Goal: Transaction & Acquisition: Purchase product/service

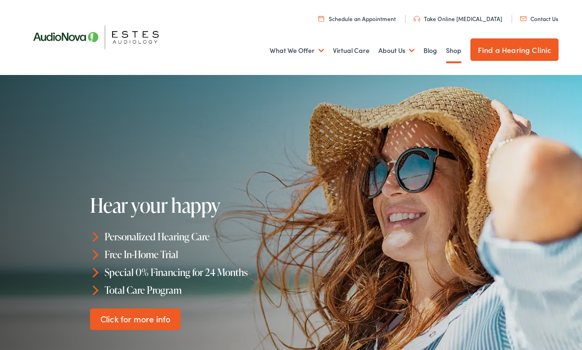
click at [454, 53] on link "Shop" at bounding box center [453, 50] width 15 height 35
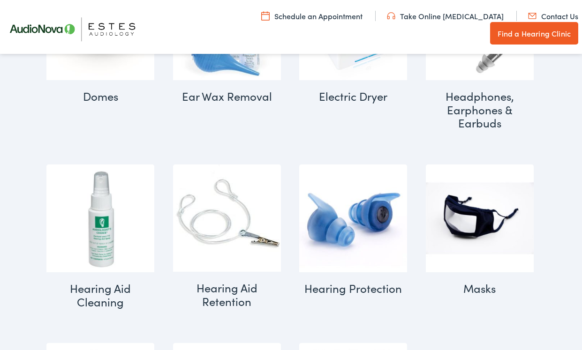
scroll to position [735, 0]
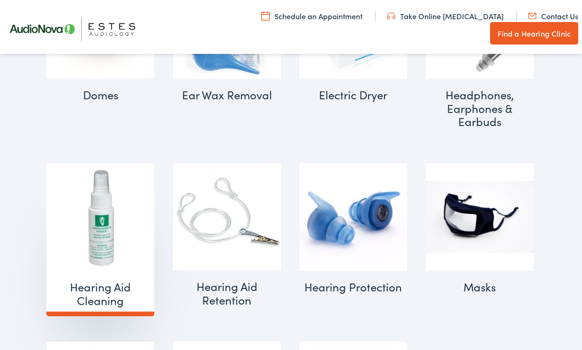
click at [101, 220] on img "Visit product category Hearing Aid Cleaning" at bounding box center [100, 217] width 108 height 108
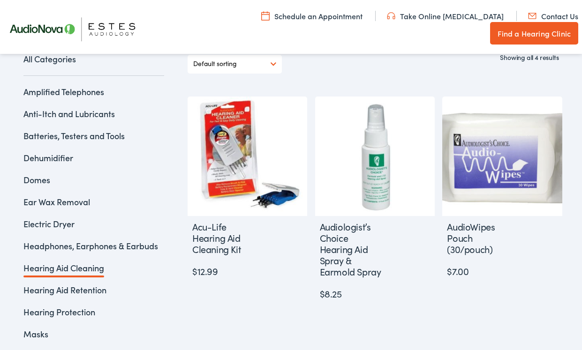
scroll to position [200, 0]
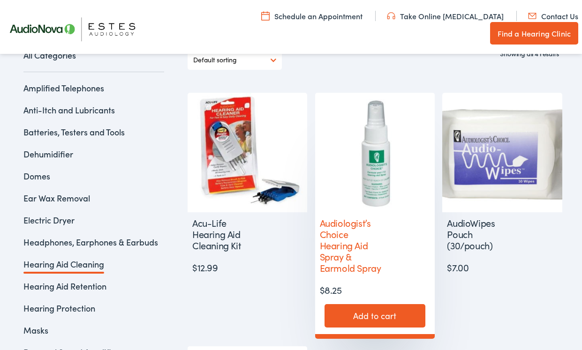
click at [370, 164] on img at bounding box center [375, 153] width 120 height 120
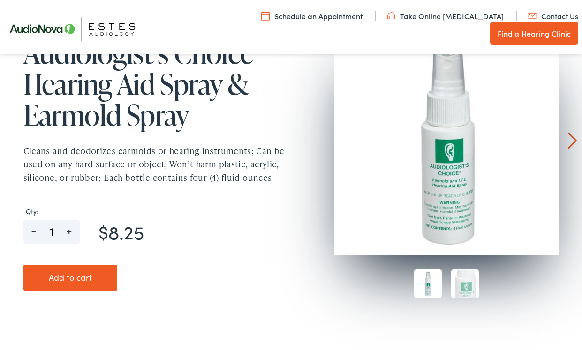
click at [70, 230] on span "+" at bounding box center [69, 227] width 21 height 15
type input "2"
click at [70, 278] on button "Add to cart" at bounding box center [70, 278] width 94 height 26
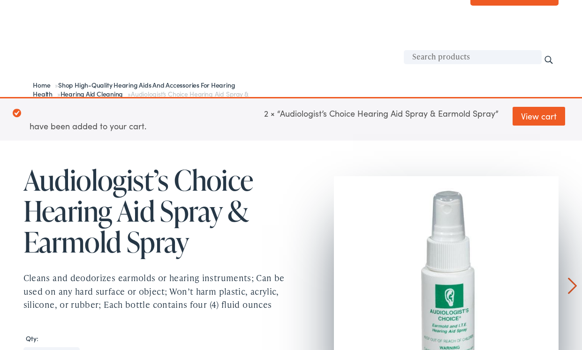
scroll to position [52, 0]
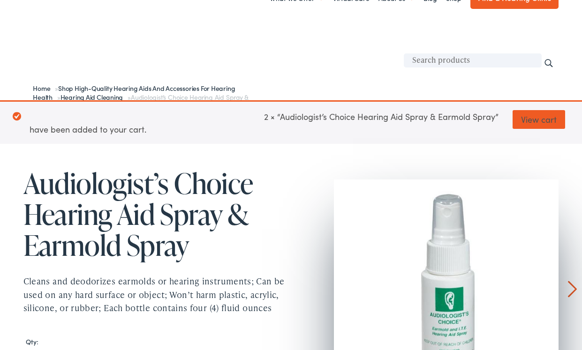
click at [538, 119] on link "View cart" at bounding box center [538, 119] width 53 height 19
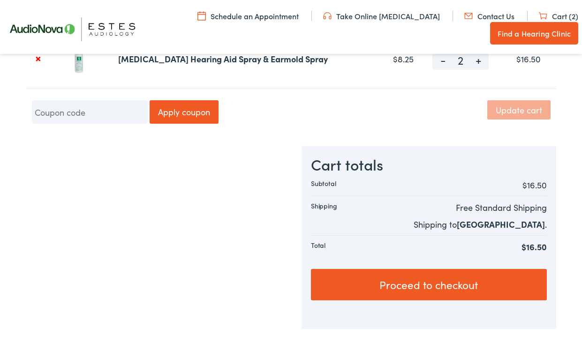
scroll to position [199, 0]
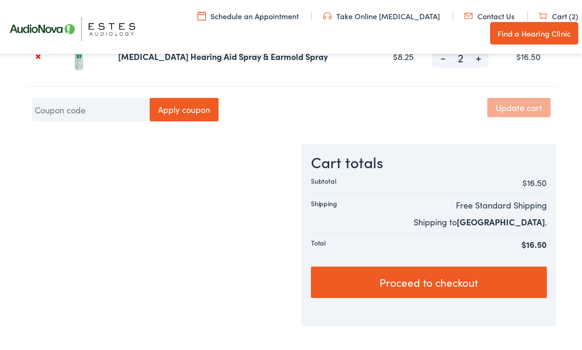
click at [430, 286] on link "Proceed to checkout" at bounding box center [428, 283] width 235 height 32
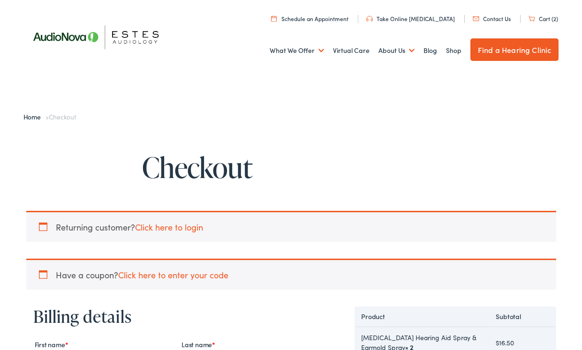
select select "[GEOGRAPHIC_DATA]"
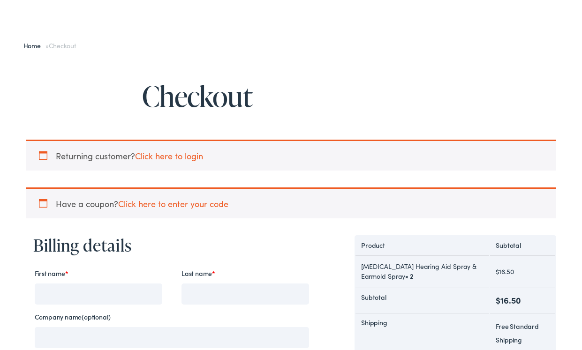
scroll to position [70, 0]
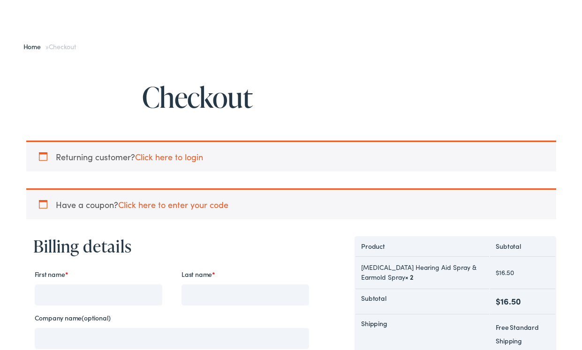
click at [42, 158] on div "Returning customer? Click here to login" at bounding box center [291, 156] width 530 height 31
click at [43, 156] on div "Returning customer? Click here to login" at bounding box center [291, 156] width 530 height 31
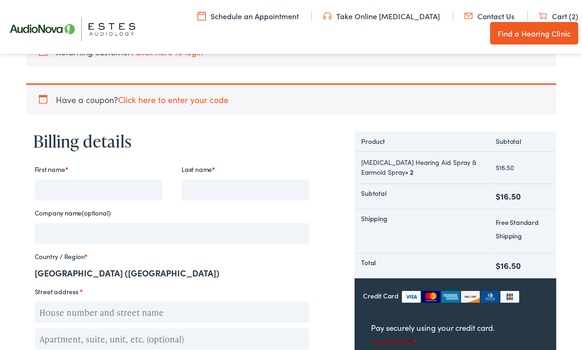
scroll to position [181, 0]
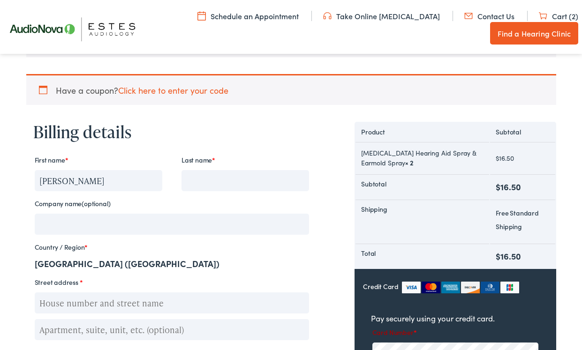
type input "Larry"
type input "Bradford"
type input "3501 Country View Dr"
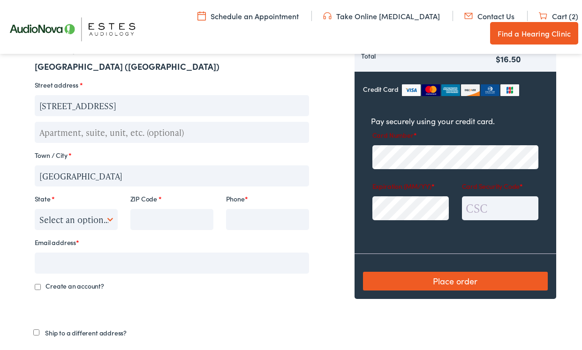
type input "Oxford"
select select "MI"
type input "48371"
type input "248-628-5759"
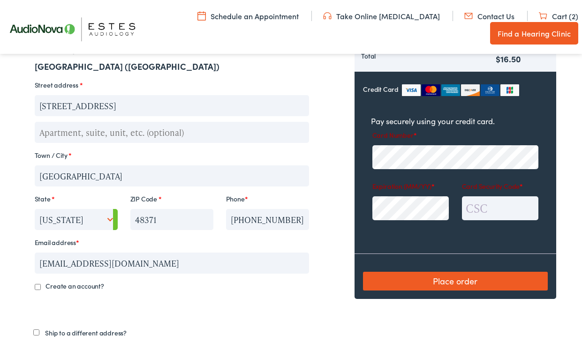
type input "lbrad4069@gmail.com"
click at [223, 317] on div "Billing details First name * Larry Last name * Bradford Company name (optional)…" at bounding box center [172, 187] width 292 height 525
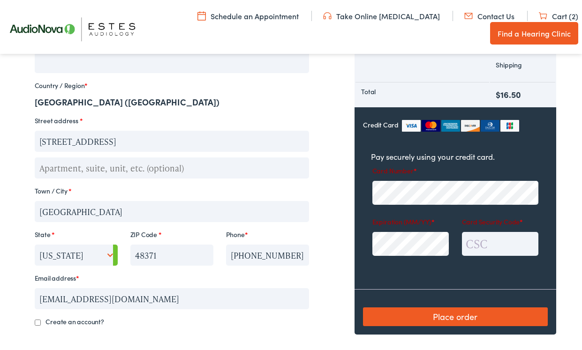
scroll to position [321, 0]
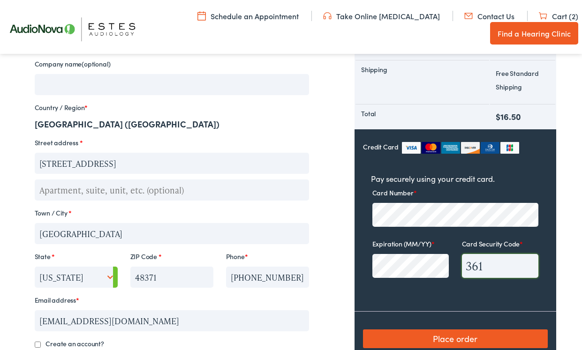
type input "361"
click at [441, 340] on button "Place order" at bounding box center [455, 339] width 184 height 19
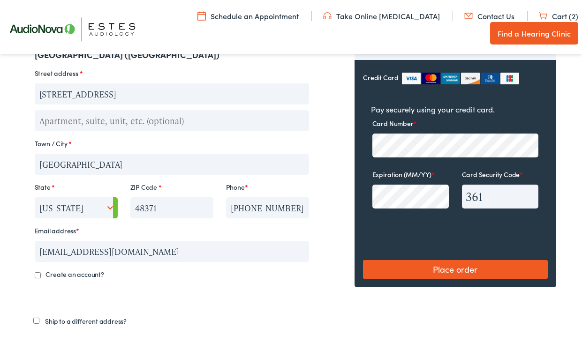
scroll to position [393, 0]
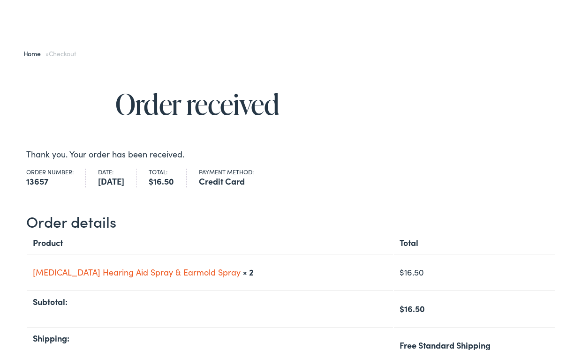
scroll to position [61, 0]
